Goal: Find specific page/section: Find specific page/section

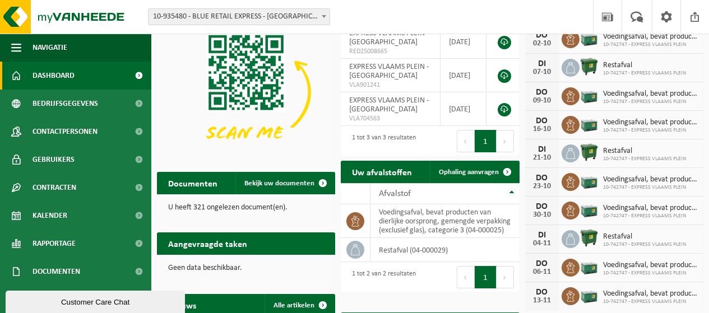
scroll to position [47, 0]
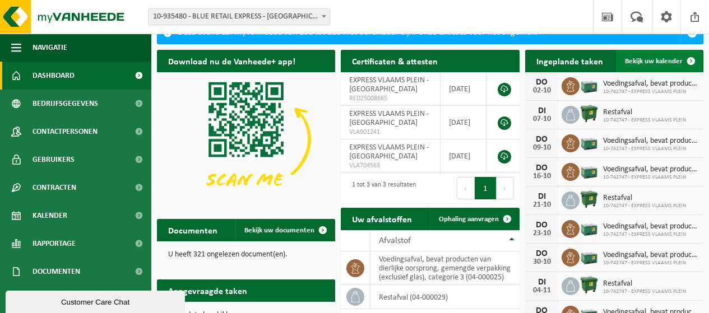
click at [648, 69] on link "Bekijk uw kalender" at bounding box center [659, 61] width 86 height 22
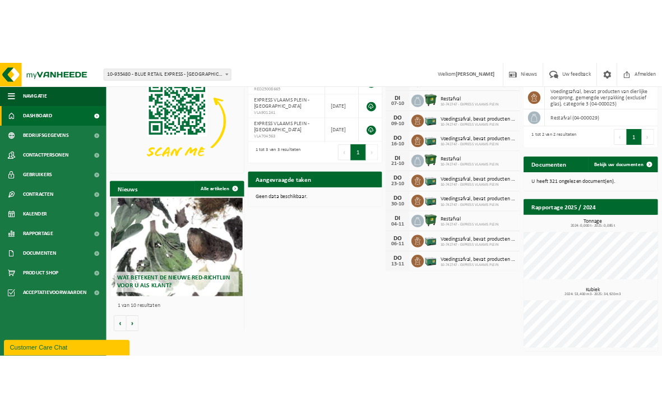
scroll to position [17, 0]
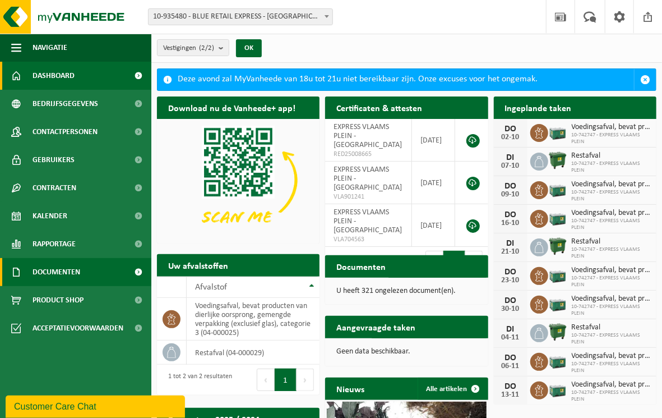
click at [87, 280] on link "Documenten" at bounding box center [75, 272] width 151 height 28
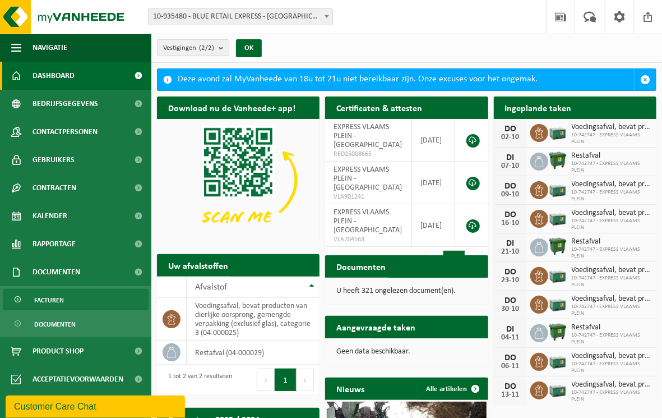
click at [67, 294] on link "Facturen" at bounding box center [76, 299] width 146 height 21
